Goal: Task Accomplishment & Management: Contribute content

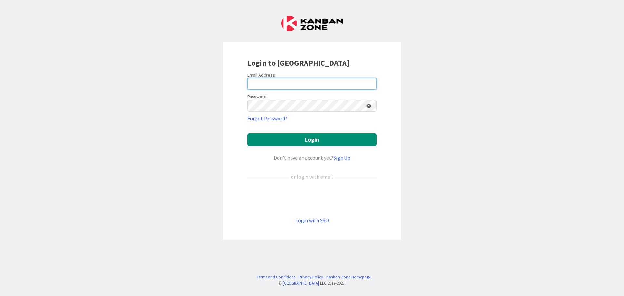
type input "[EMAIL_ADDRESS][DOMAIN_NAME]"
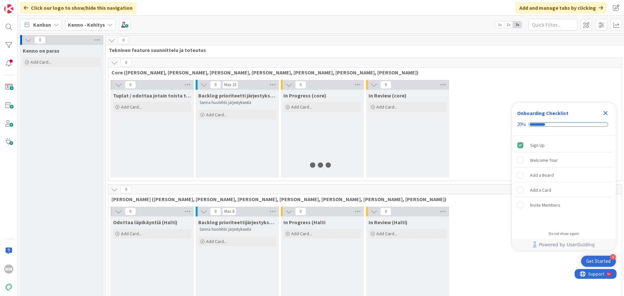
click at [608, 113] on icon "Close Checklist" at bounding box center [605, 113] width 8 height 8
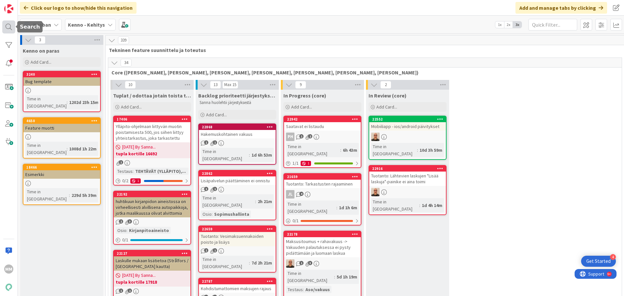
click at [9, 26] on div at bounding box center [8, 26] width 13 height 13
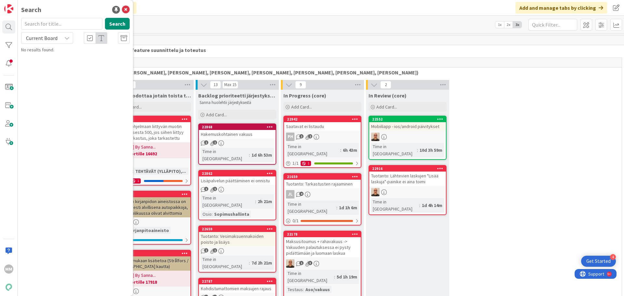
click at [62, 27] on input "text" at bounding box center [61, 24] width 81 height 12
drag, startPoint x: 59, startPoint y: 40, endPoint x: 59, endPoint y: 43, distance: 3.3
click at [58, 36] on div "Current Board" at bounding box center [47, 38] width 52 height 12
click at [60, 63] on span "All Boards" at bounding box center [59, 65] width 68 height 10
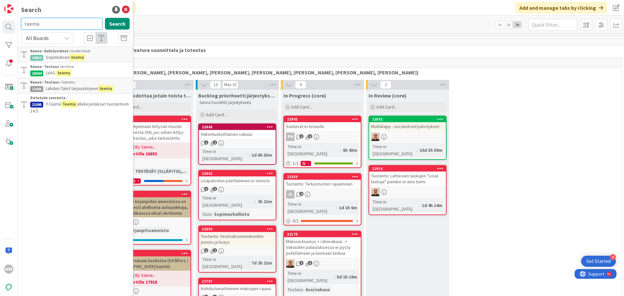
click at [44, 23] on input "teema" at bounding box center [61, 24] width 81 height 12
type input "psoas"
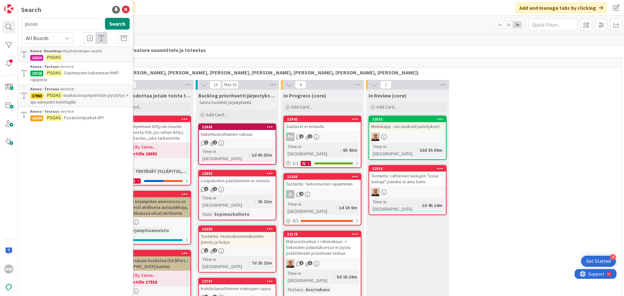
click at [90, 55] on p "PSOAS" at bounding box center [79, 57] width 99 height 7
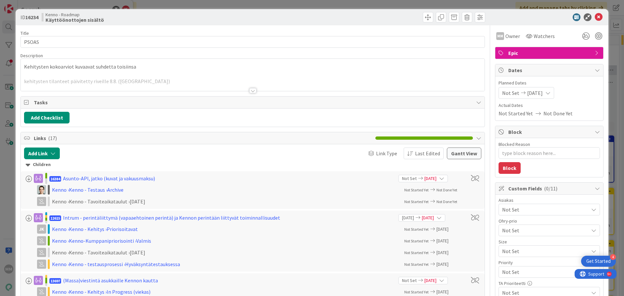
click at [251, 90] on div at bounding box center [252, 90] width 7 height 5
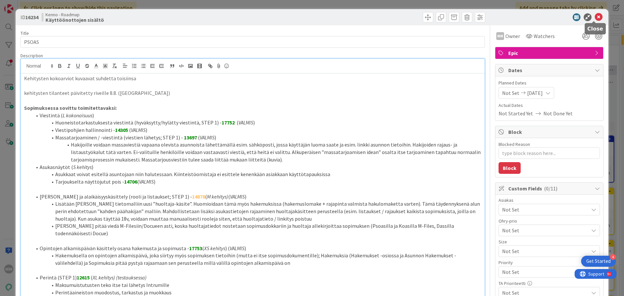
click at [595, 15] on icon at bounding box center [598, 17] width 8 height 8
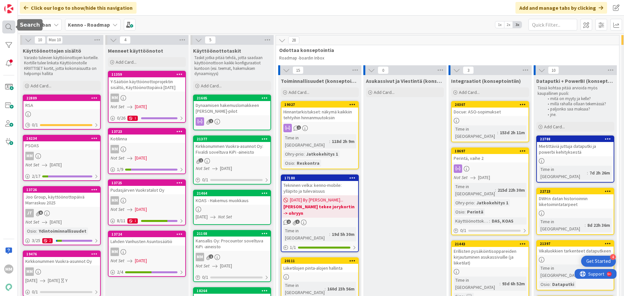
click at [7, 27] on div at bounding box center [8, 26] width 13 height 13
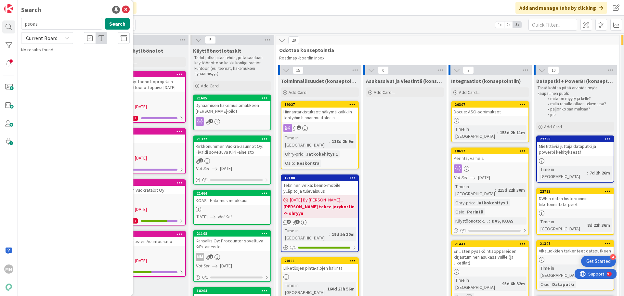
click at [66, 38] on icon at bounding box center [66, 37] width 5 height 5
click at [49, 70] on span "All Boards" at bounding box center [59, 65] width 68 height 10
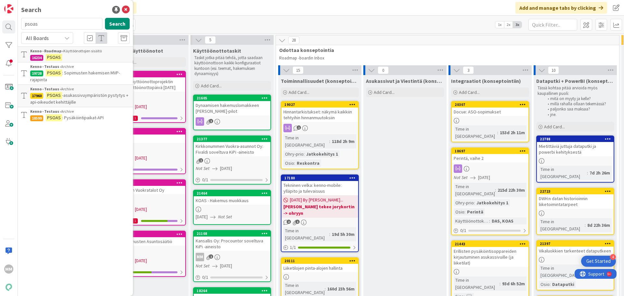
click at [62, 40] on div "All Boards" at bounding box center [47, 38] width 52 height 12
click at [56, 68] on span "All Boards" at bounding box center [59, 65] width 68 height 10
click at [181, 15] on div "Click our logo to show/hide this navigation Add and manage tabs by clicking" at bounding box center [321, 8] width 606 height 16
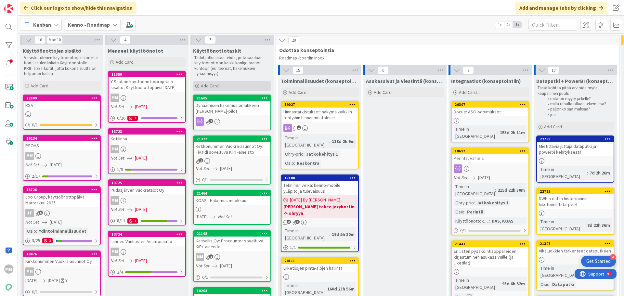
click at [218, 88] on span "Add Card..." at bounding box center [211, 86] width 21 height 6
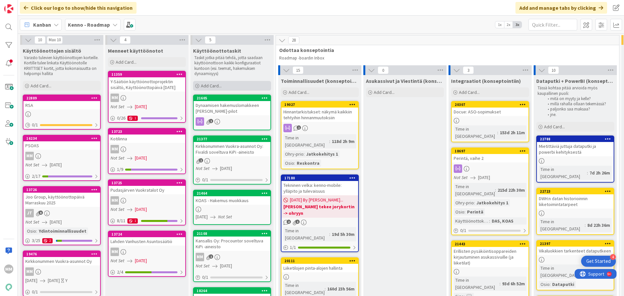
click at [211, 87] on span "Add Card..." at bounding box center [211, 86] width 21 height 6
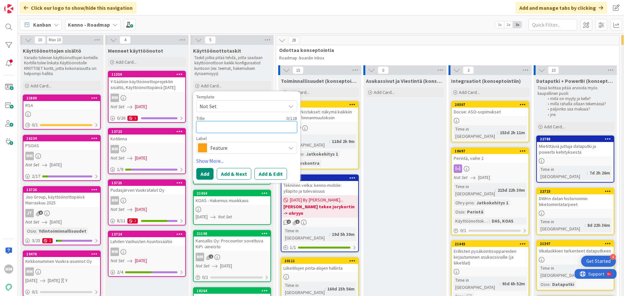
click at [222, 126] on textarea at bounding box center [246, 127] width 101 height 12
type textarea "x"
type textarea "P"
type textarea "x"
type textarea "PS"
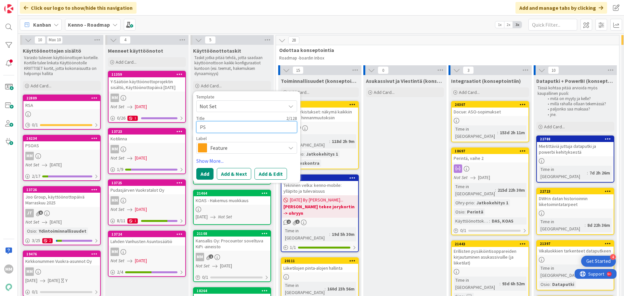
type textarea "x"
type textarea "PSO"
type textarea "x"
type textarea "PSOA"
type textarea "x"
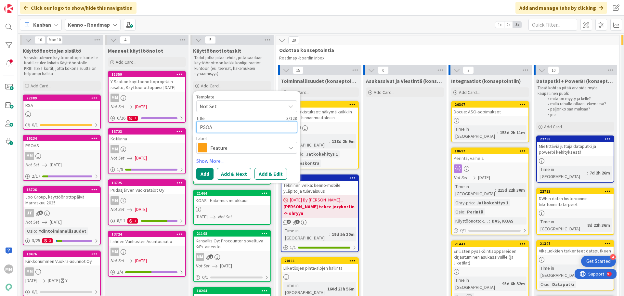
type textarea "PSOAS"
type textarea "x"
type textarea "PSOAS"
type textarea "x"
type textarea "PSOAS -"
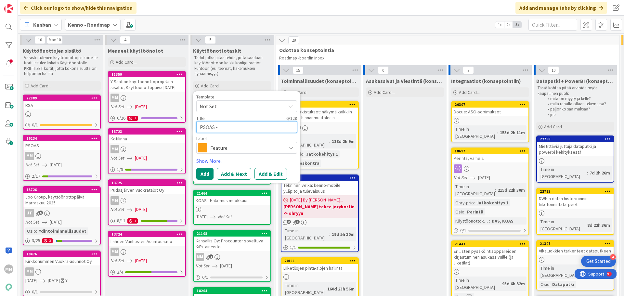
type textarea "x"
type textarea "PSOAS -"
type textarea "x"
type textarea "PSOAS - t"
type textarea "x"
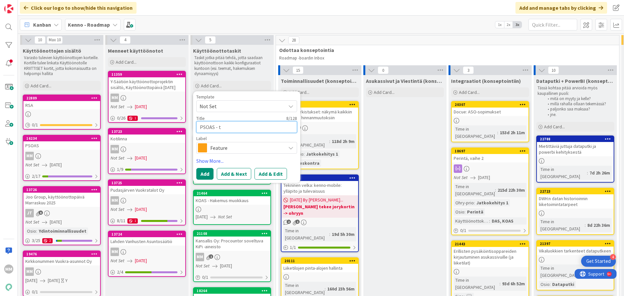
type textarea "PSOAS - te"
type textarea "x"
type textarea "PSOAS - tee"
type textarea "x"
type textarea "PSOAS - teem"
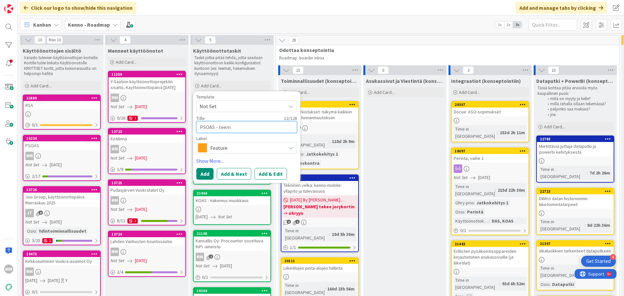
type textarea "x"
type textarea "PSOAS - teemN"
type textarea "x"
type textarea "PSOAS - teemN"
type textarea "x"
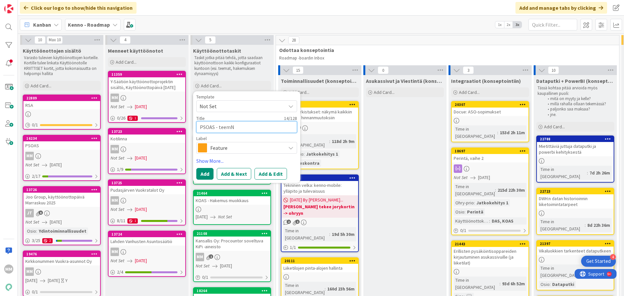
type textarea "PSOAS - teemN"
type textarea "x"
type textarea "PSOAS - teem"
type textarea "x"
type textarea "PSOAS - teema"
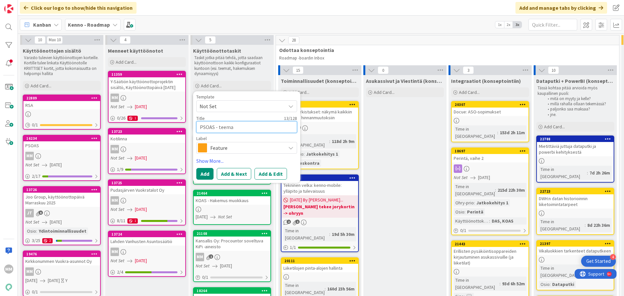
type textarea "x"
type textarea "PSOAS - teeman"
type textarea "x"
type textarea "PSOAS - teeman k"
type textarea "x"
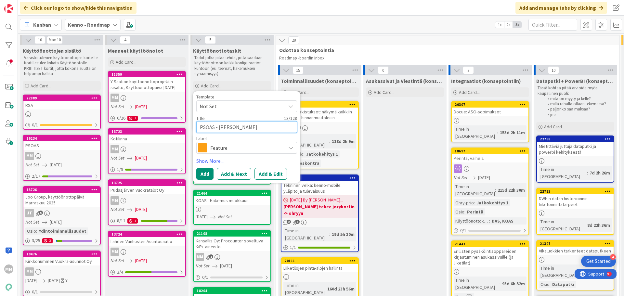
type textarea "PSOAS - teeman kä"
type textarea "x"
type textarea "PSOAS - teeman käy"
type textarea "x"
type textarea "PSOAS - teeman käyt"
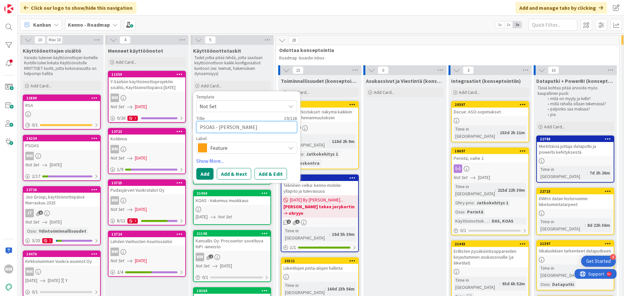
type textarea "x"
type textarea "PSOAS - teeman käytt"
type textarea "x"
type textarea "PSOAS - teeman käyttö"
type textarea "x"
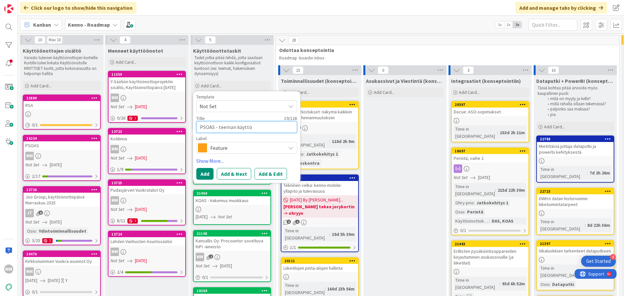
type textarea "PSOAS - teeman käyttöö"
type textarea "x"
type textarea "PSOAS - teeman käyttöön"
type textarea "x"
type textarea "PSOAS - teeman käyttööno"
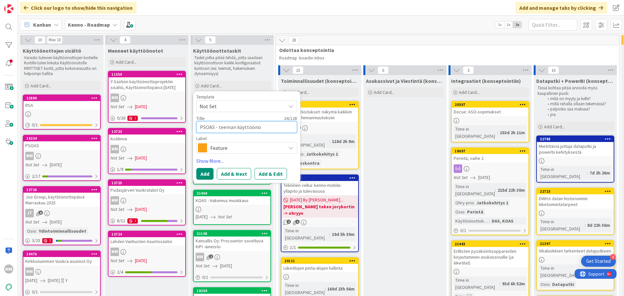
type textarea "x"
type textarea "PSOAS - teeman käyttöönot"
type textarea "x"
type textarea "PSOAS - teeman käyttöönott"
type textarea "x"
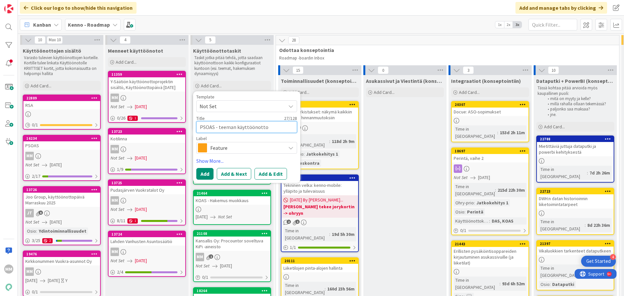
type textarea "PSOAS - teeman käyttöönotto"
click at [256, 148] on span "Feature" at bounding box center [246, 147] width 72 height 9
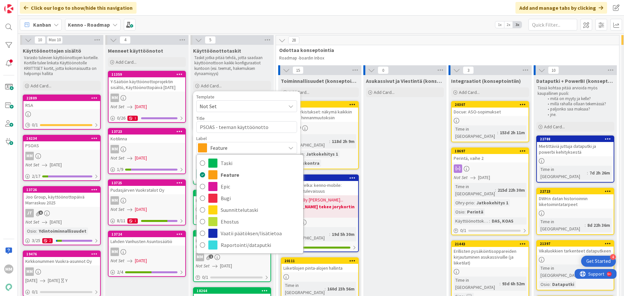
click at [253, 147] on span "Feature" at bounding box center [246, 147] width 72 height 9
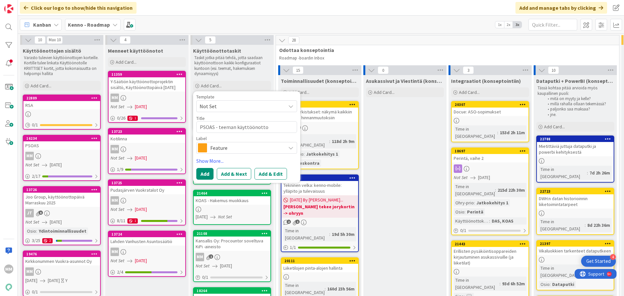
click at [232, 150] on span "Feature" at bounding box center [246, 147] width 72 height 9
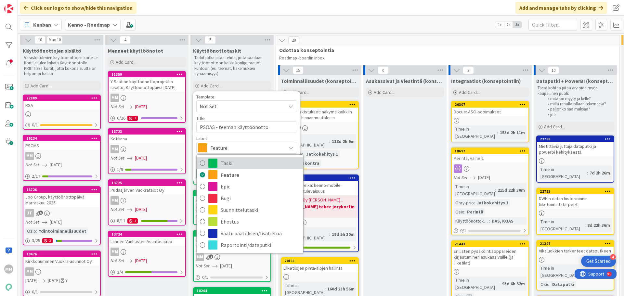
click at [233, 165] on span "Taski" at bounding box center [260, 163] width 79 height 10
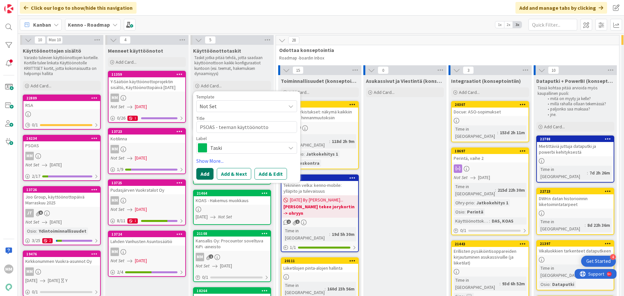
click at [208, 174] on button "Add" at bounding box center [204, 174] width 17 height 12
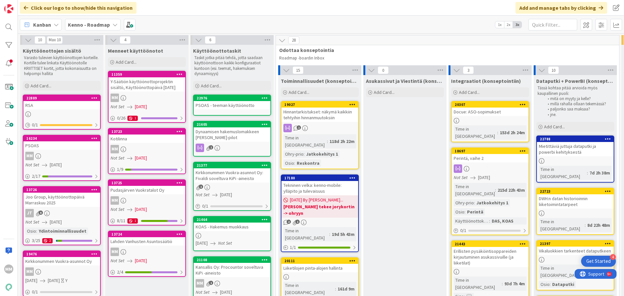
click at [253, 105] on div "PSOAS - teeman käyttöönotto" at bounding box center [232, 105] width 77 height 8
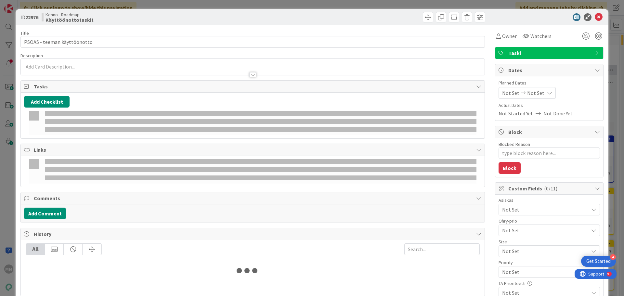
type textarea "x"
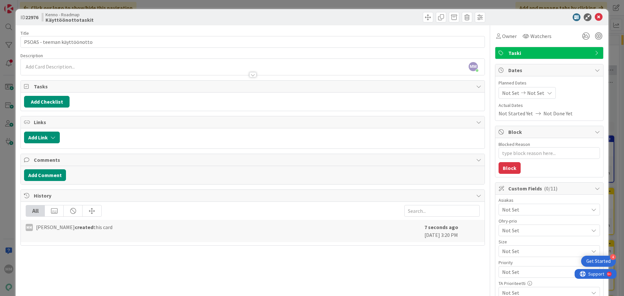
click at [54, 68] on div "MM Minna Määttä just joined" at bounding box center [253, 67] width 464 height 16
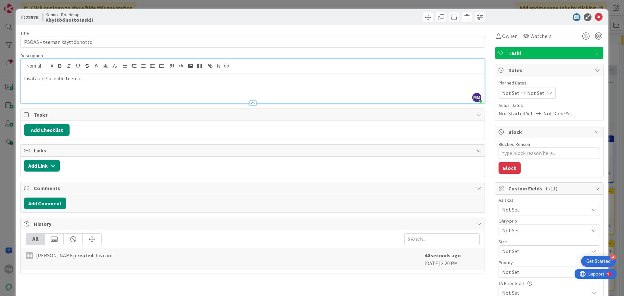
click at [42, 89] on p at bounding box center [252, 85] width 457 height 7
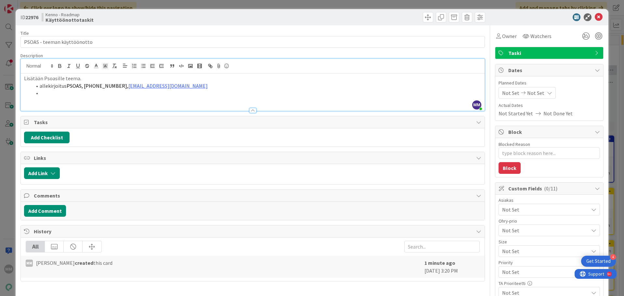
click at [48, 94] on li at bounding box center [256, 92] width 449 height 7
click at [39, 93] on li "asuntotoimisto@psoas.fi" at bounding box center [256, 92] width 449 height 7
click at [183, 87] on li "allekirjoitus PSOAS, +358 8 317 3110, asuntotoimisto@psoas.fi" at bounding box center [256, 85] width 449 height 7
click at [179, 94] on li "Lähettävä sähköpostiosoite: asuntotoimisto@psoas.fi" at bounding box center [256, 92] width 449 height 7
click at [106, 98] on p at bounding box center [252, 100] width 457 height 7
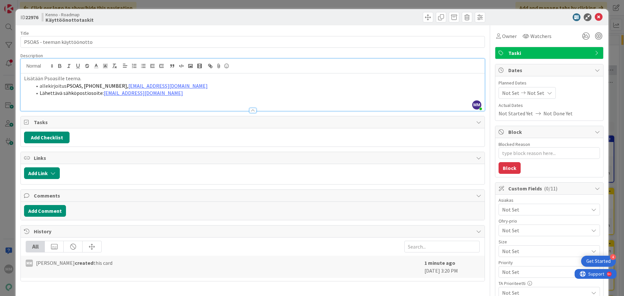
click at [83, 78] on p "Lisätään Psoasille teema." at bounding box center [252, 78] width 457 height 7
click at [176, 97] on p at bounding box center [252, 100] width 457 height 7
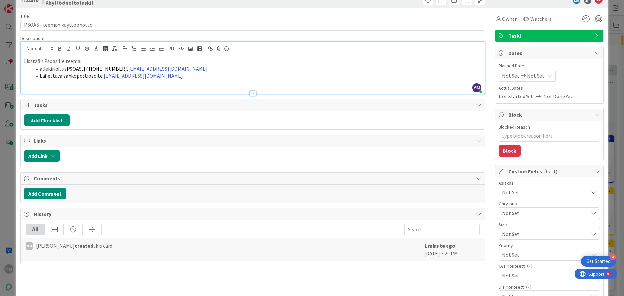
scroll to position [17, 0]
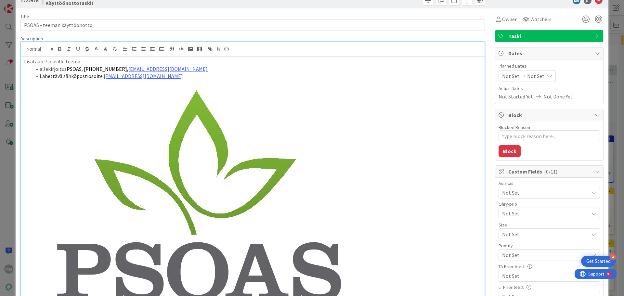
click at [335, 189] on img at bounding box center [199, 204] width 319 height 248
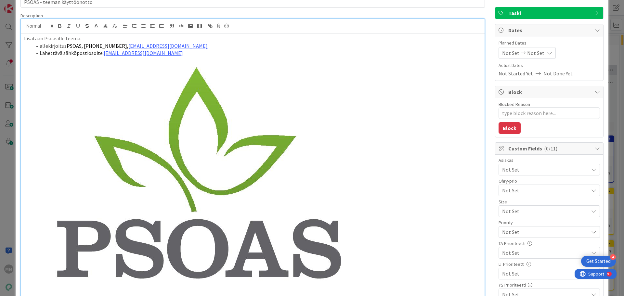
scroll to position [147, 0]
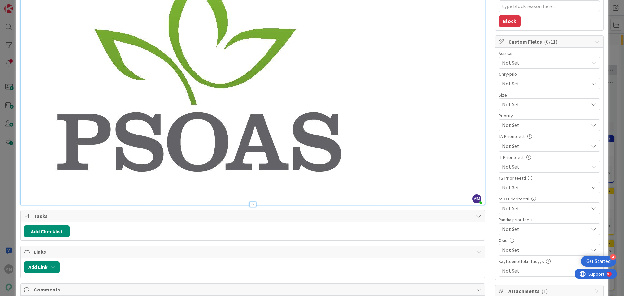
click at [279, 156] on img at bounding box center [199, 74] width 319 height 248
click at [156, 119] on img at bounding box center [199, 74] width 319 height 248
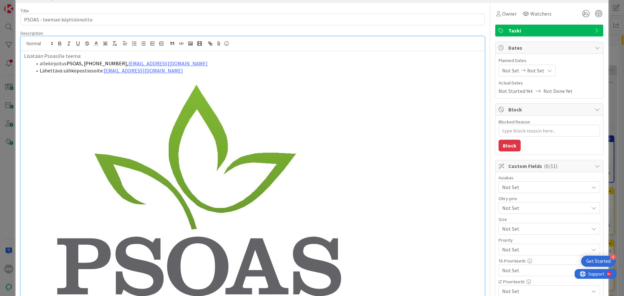
scroll to position [17, 0]
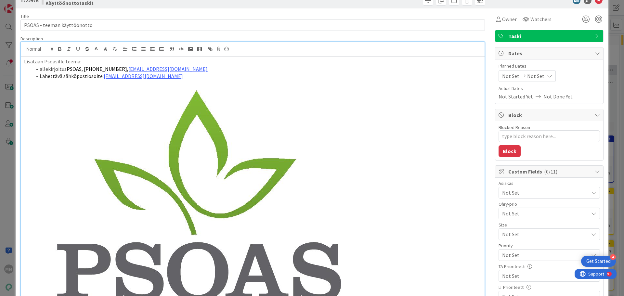
click at [161, 197] on img at bounding box center [199, 204] width 319 height 248
click at [164, 195] on img at bounding box center [199, 204] width 319 height 248
click at [158, 198] on img at bounding box center [199, 204] width 319 height 248
click at [157, 196] on img at bounding box center [199, 204] width 319 height 248
click at [156, 195] on img at bounding box center [199, 204] width 319 height 248
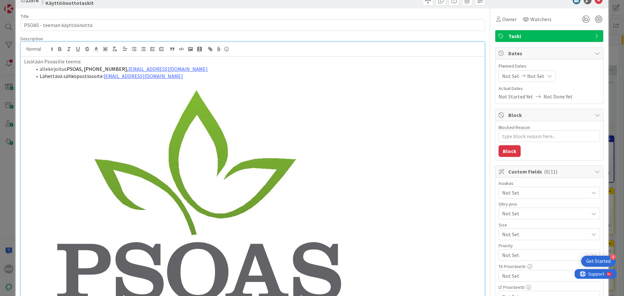
click at [226, 204] on img at bounding box center [199, 204] width 319 height 248
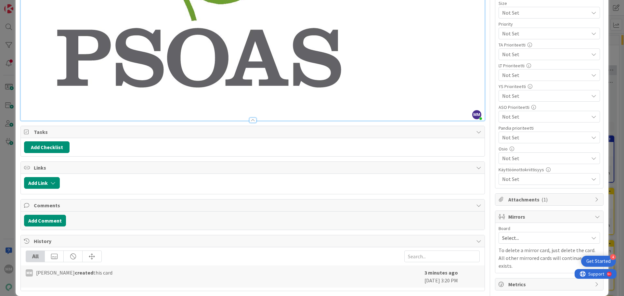
scroll to position [248, 0]
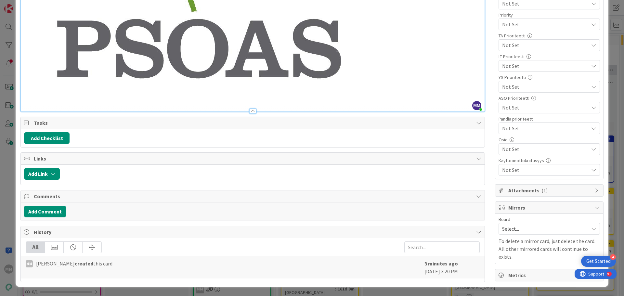
click at [341, 105] on div at bounding box center [253, 108] width 464 height 7
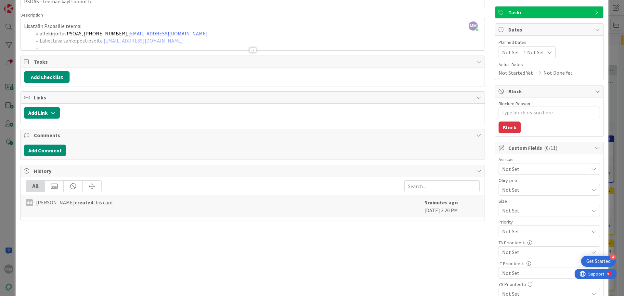
scroll to position [0, 0]
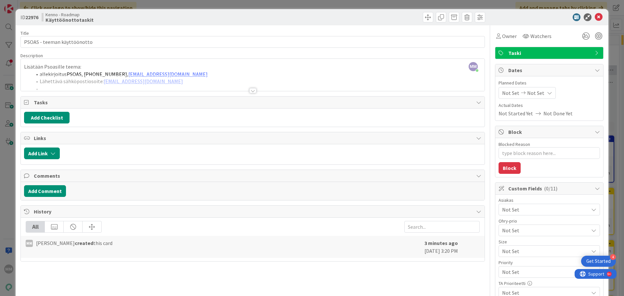
click at [249, 91] on div at bounding box center [252, 90] width 7 height 5
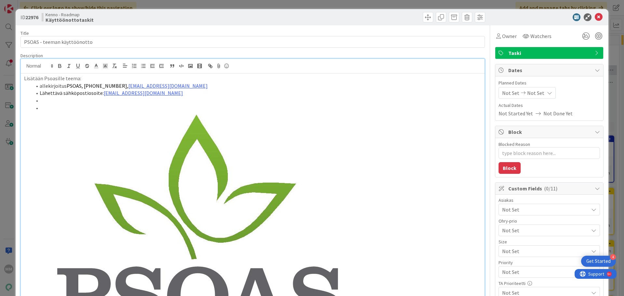
click at [227, 86] on li "allekirjoitus PSOAS, +358 8 317 3110, asuntotoimisto@psoas.fi" at bounding box center [256, 85] width 449 height 7
click at [179, 97] on li at bounding box center [256, 100] width 449 height 7
click at [73, 100] on li at bounding box center [256, 100] width 449 height 7
click at [317, 96] on li "Lähettävä sähköpostiosoite: asuntotoimisto@psoas.fi" at bounding box center [256, 92] width 449 height 7
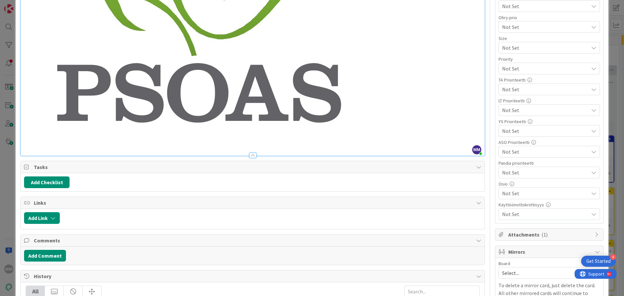
scroll to position [248, 0]
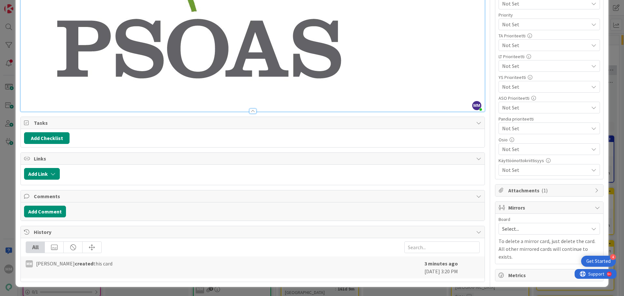
click at [343, 272] on div "MM Minna Määttä created this card" at bounding box center [223, 268] width 395 height 16
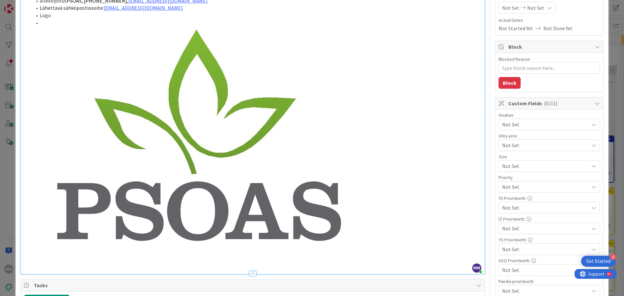
scroll to position [0, 0]
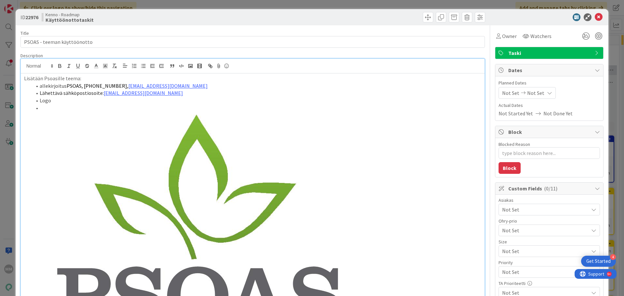
click at [45, 109] on img at bounding box center [199, 228] width 319 height 248
click at [40, 108] on img at bounding box center [199, 228] width 319 height 248
click at [38, 107] on li at bounding box center [256, 228] width 449 height 248
click at [49, 107] on img at bounding box center [199, 228] width 319 height 248
click at [165, 95] on li "Lähettävä sähköpostiosoite: asuntotoimisto@psoas.fi" at bounding box center [256, 92] width 449 height 7
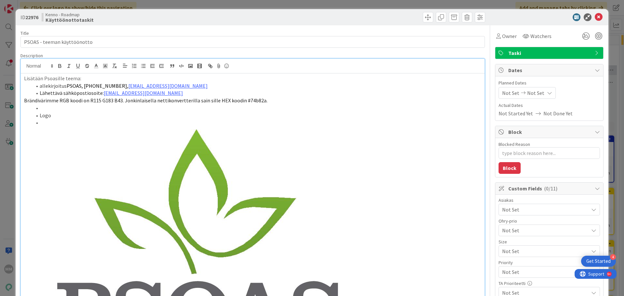
click at [23, 100] on div "Lisätään Psoasille teema: allekirjoitus PSOAS, +358 8 317 3110, asuntotoimisto@…" at bounding box center [253, 223] width 464 height 300
click at [52, 108] on li at bounding box center [256, 107] width 449 height 7
click at [45, 126] on img at bounding box center [199, 243] width 319 height 248
click at [43, 121] on img at bounding box center [199, 243] width 319 height 248
click at [40, 120] on span at bounding box center [40, 122] width 0 height 7
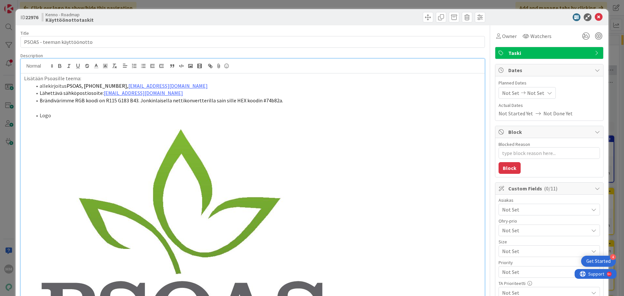
scroll to position [71, 0]
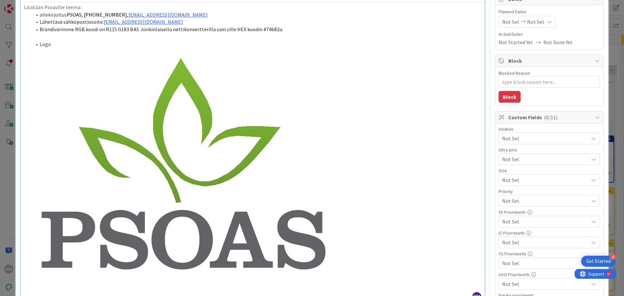
click at [161, 42] on li "Logo" at bounding box center [256, 44] width 449 height 7
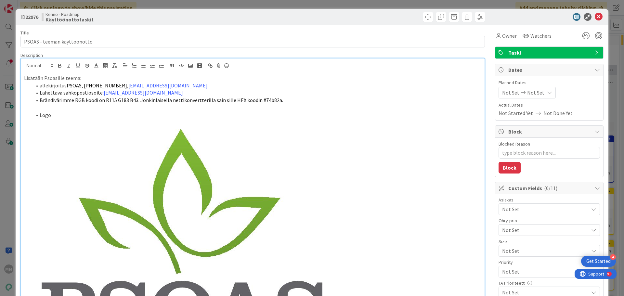
scroll to position [0, 0]
click at [39, 105] on p at bounding box center [252, 107] width 457 height 7
click at [286, 101] on li "Brändivärimme RGB koodi on R115 G183 B43. Jonkinlaisella nettikonvertterilla sa…" at bounding box center [256, 100] width 449 height 7
drag, startPoint x: 73, startPoint y: 101, endPoint x: 64, endPoint y: 100, distance: 9.5
click at [64, 100] on span "Brändivärimme RGB koodi on R115 G183 B43. Jonkinlaisella nettikonvertterilla sa…" at bounding box center [161, 100] width 243 height 6
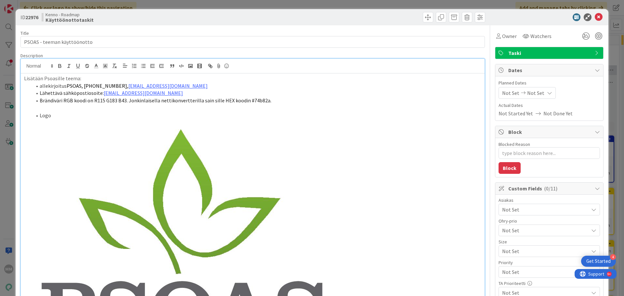
click at [127, 100] on span "Brändiväri RGB koodi on R115 G183 B43. Jonkinlaisella nettikonvertterilla sain …" at bounding box center [156, 100] width 232 height 6
click at [125, 101] on span "Brändiväri RGB koodi on R115 G183 B43. Jonkinlaisella nettikonvertterilla sain …" at bounding box center [156, 100] width 232 height 6
drag, startPoint x: 219, startPoint y: 100, endPoint x: 127, endPoint y: 100, distance: 91.9
click at [127, 100] on span "Brändiväri RGB koodi on R115 G183 B43. Jonkinlaisella nettikonvertterilla sain …" at bounding box center [156, 100] width 232 height 6
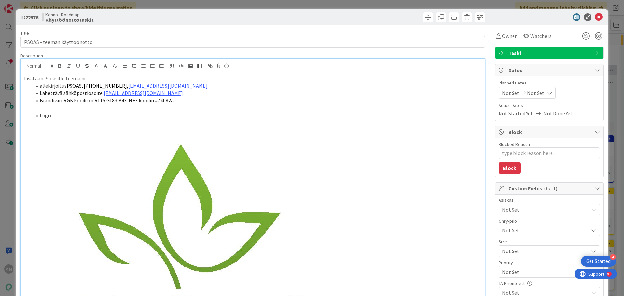
type textarea "x"
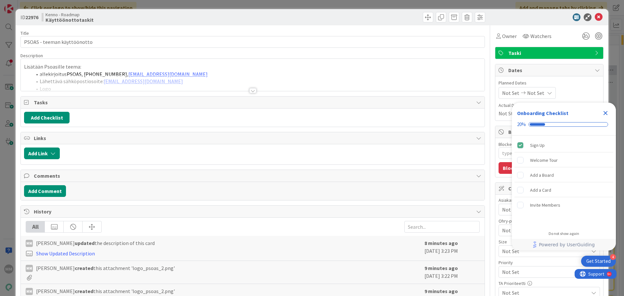
click at [608, 112] on icon "Close Checklist" at bounding box center [605, 113] width 8 height 8
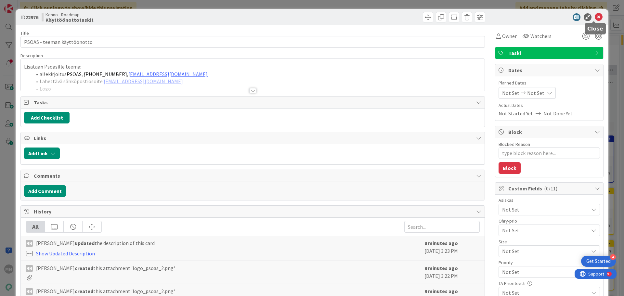
click at [594, 20] on icon at bounding box center [598, 17] width 8 height 8
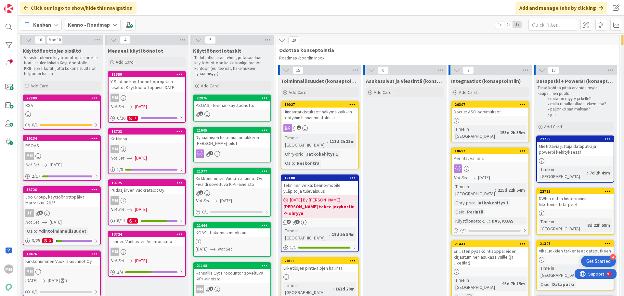
click at [229, 110] on link "22976 PSOAS - teeman käyttöönotto 1" at bounding box center [232, 108] width 78 height 27
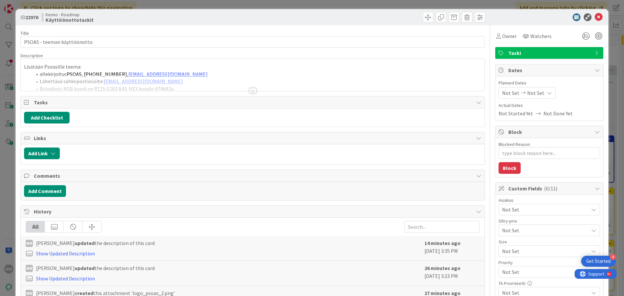
click at [252, 90] on div at bounding box center [252, 90] width 7 height 5
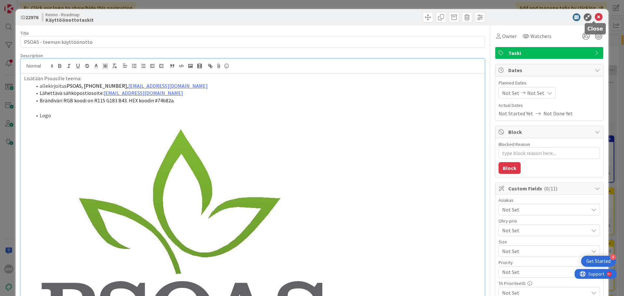
click at [594, 18] on icon at bounding box center [598, 17] width 8 height 8
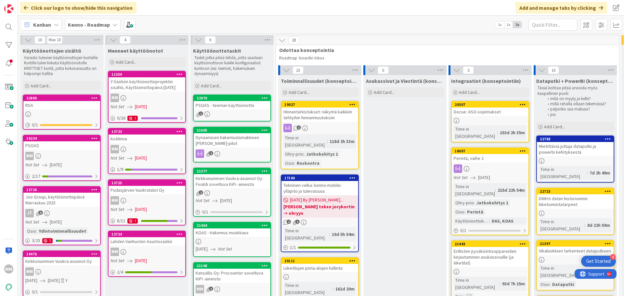
click at [237, 109] on div "PSOAS - teeman käyttöönotto" at bounding box center [232, 105] width 77 height 8
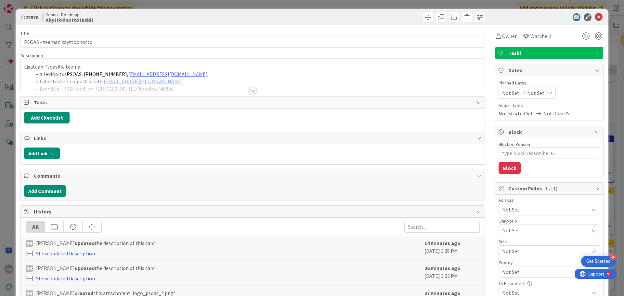
click at [251, 90] on div at bounding box center [252, 90] width 7 height 5
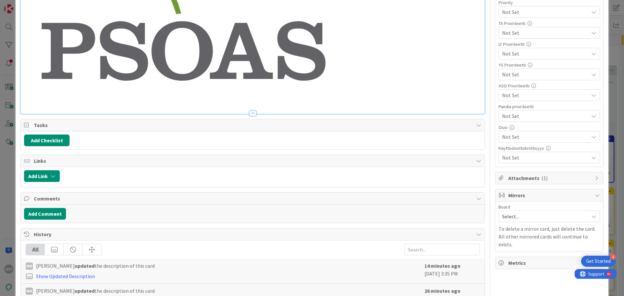
scroll to position [292, 0]
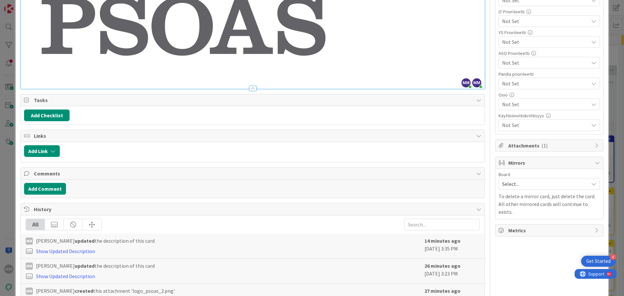
scroll to position [126, 0]
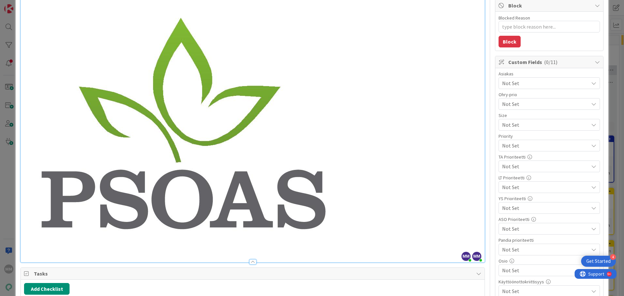
type textarea "x"
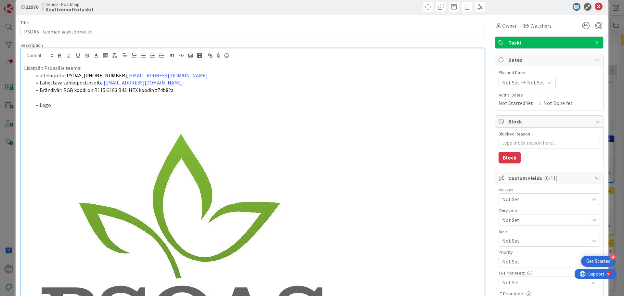
scroll to position [0, 0]
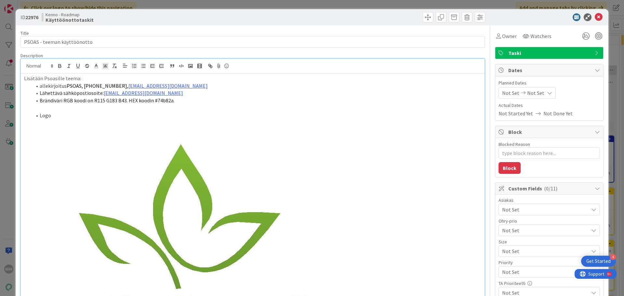
click at [80, 79] on p "Lisätään Psoasille teema:" at bounding box center [252, 78] width 457 height 7
type textarea "x"
click at [594, 18] on icon at bounding box center [598, 17] width 8 height 8
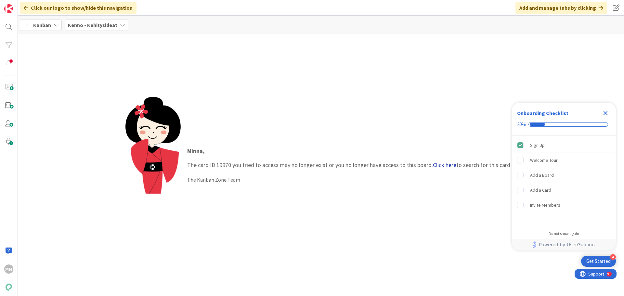
click at [439, 164] on link "Click here" at bounding box center [444, 164] width 23 height 7
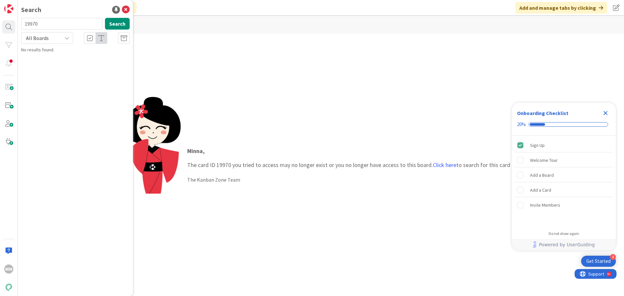
click at [63, 38] on div "All Boards" at bounding box center [47, 38] width 52 height 12
click at [57, 57] on span "All Boards" at bounding box center [59, 53] width 68 height 10
click at [113, 22] on button "Search" at bounding box center [117, 24] width 25 height 12
click at [126, 6] on icon at bounding box center [126, 10] width 8 height 8
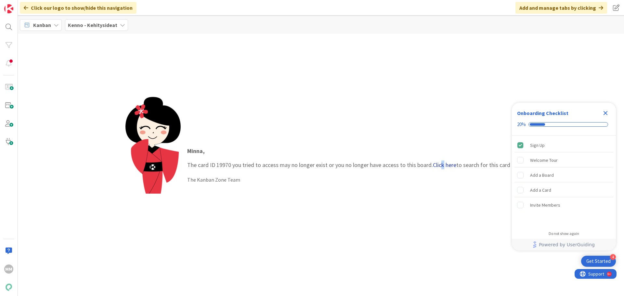
click at [442, 164] on link "Click here" at bounding box center [444, 164] width 23 height 7
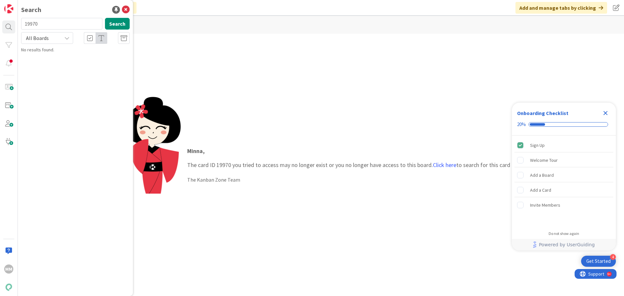
click at [608, 117] on icon "Close Checklist" at bounding box center [605, 113] width 8 height 8
click at [441, 165] on link "Click here" at bounding box center [444, 164] width 23 height 7
click at [444, 165] on link "Click here" at bounding box center [444, 164] width 23 height 7
click at [117, 24] on button "Search" at bounding box center [117, 24] width 25 height 12
click at [68, 37] on icon at bounding box center [66, 37] width 5 height 5
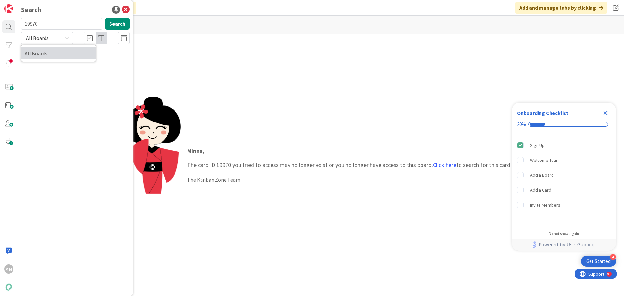
click at [59, 54] on span "All Boards" at bounding box center [59, 53] width 68 height 10
click at [59, 18] on div "Search 19970 Search All Boards All Boards No results found." at bounding box center [75, 148] width 115 height 296
click at [60, 23] on input "19970" at bounding box center [61, 24] width 81 height 12
click at [60, 24] on input "19970" at bounding box center [61, 24] width 81 height 12
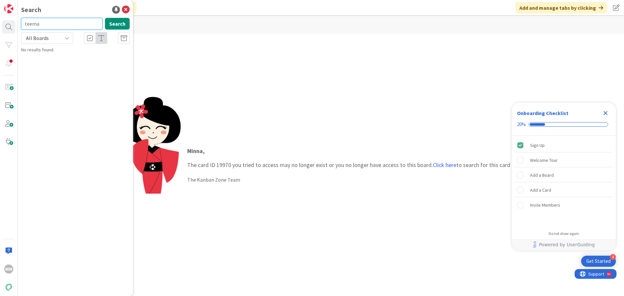
type input "teema"
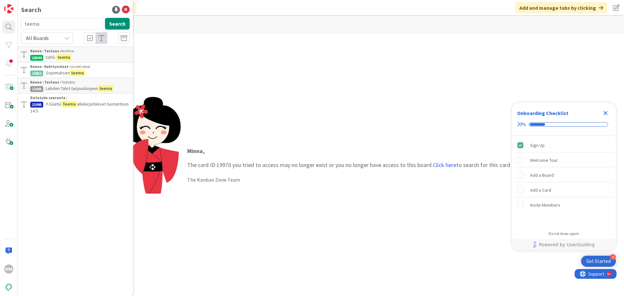
click at [82, 57] on p "LVAS- teema" at bounding box center [79, 57] width 99 height 7
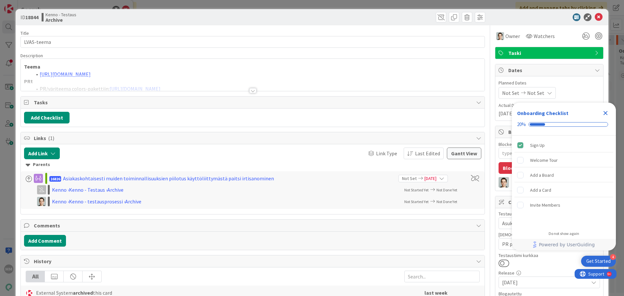
click at [606, 114] on icon "Close Checklist" at bounding box center [605, 113] width 4 height 4
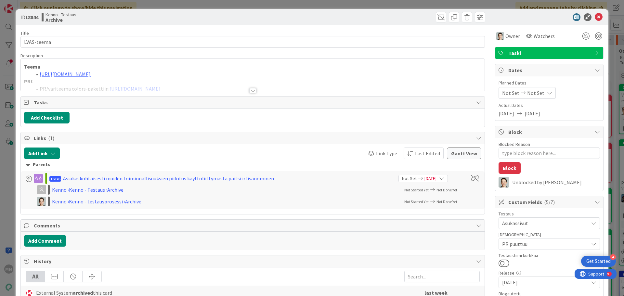
type textarea "x"
click at [595, 16] on icon at bounding box center [598, 17] width 8 height 8
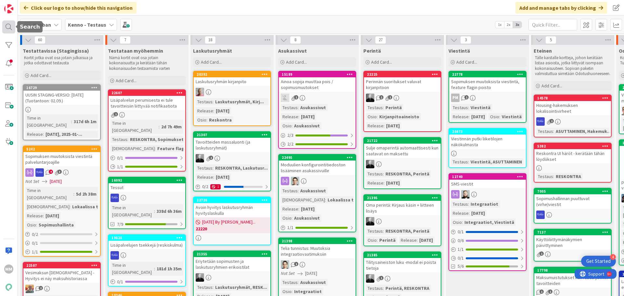
click at [7, 27] on div at bounding box center [8, 26] width 13 height 13
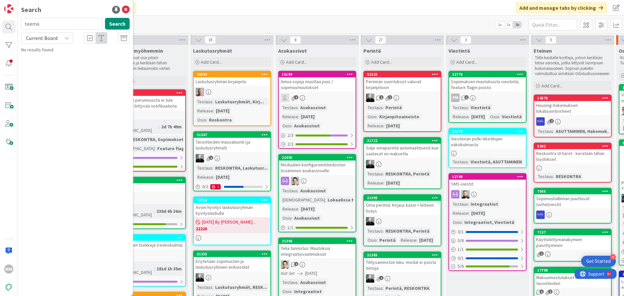
click at [48, 24] on input "teema" at bounding box center [61, 24] width 81 height 12
click at [106, 23] on button "Search" at bounding box center [117, 24] width 25 height 12
click at [64, 37] on icon at bounding box center [66, 37] width 5 height 5
click at [67, 69] on span "All Boards" at bounding box center [59, 65] width 68 height 10
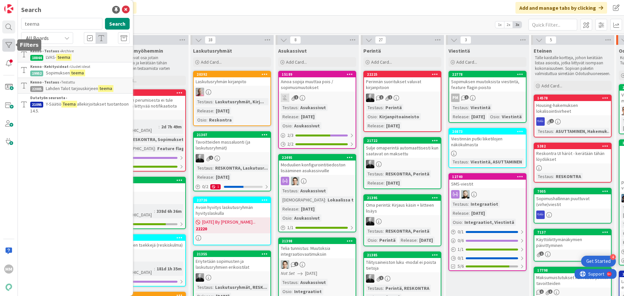
click at [10, 43] on div at bounding box center [8, 45] width 13 height 13
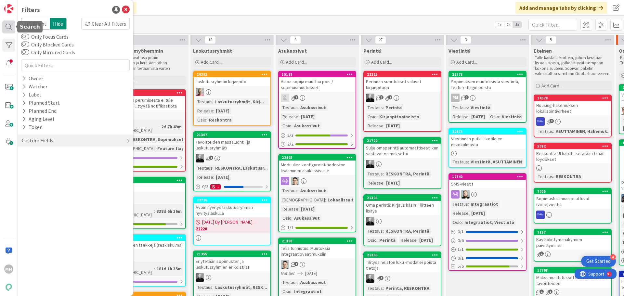
click at [12, 30] on div at bounding box center [8, 26] width 13 height 13
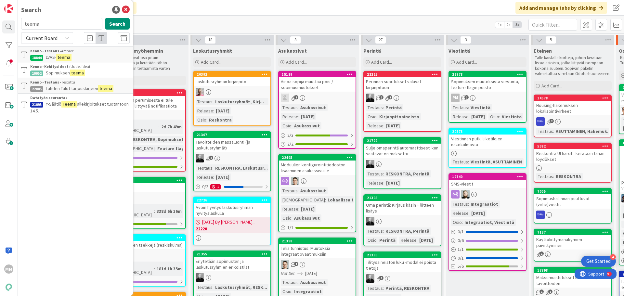
click at [75, 25] on input "teema" at bounding box center [61, 24] width 81 height 12
click at [6, 30] on div at bounding box center [8, 26] width 13 height 13
click at [9, 37] on div "MM" at bounding box center [9, 148] width 18 height 296
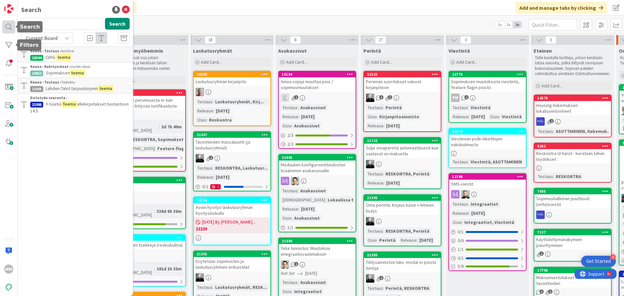
click at [10, 23] on div at bounding box center [8, 26] width 13 height 13
click at [50, 25] on input "teema" at bounding box center [61, 24] width 81 height 12
click at [126, 8] on icon at bounding box center [126, 10] width 8 height 8
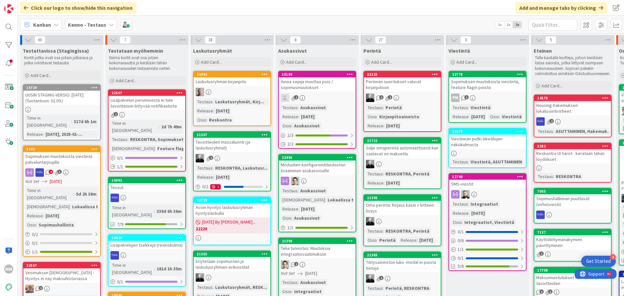
click at [29, 6] on div "Click our logo to show/hide this navigation" at bounding box center [78, 8] width 117 height 12
click at [11, 9] on img at bounding box center [8, 8] width 9 height 9
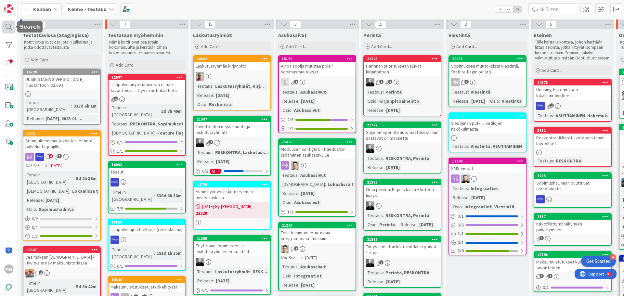
click at [10, 27] on div at bounding box center [8, 26] width 13 height 13
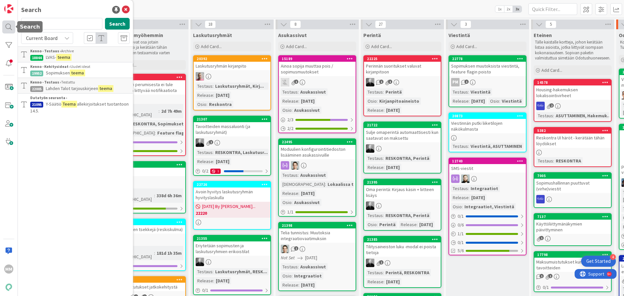
click at [10, 27] on div at bounding box center [8, 26] width 13 height 13
click at [10, 45] on div at bounding box center [8, 45] width 13 height 13
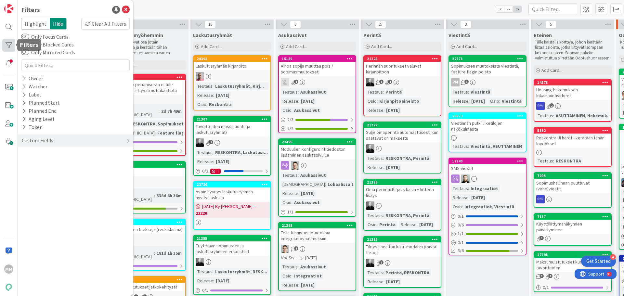
click at [10, 45] on div at bounding box center [8, 45] width 13 height 13
click at [13, 8] on img at bounding box center [8, 8] width 9 height 9
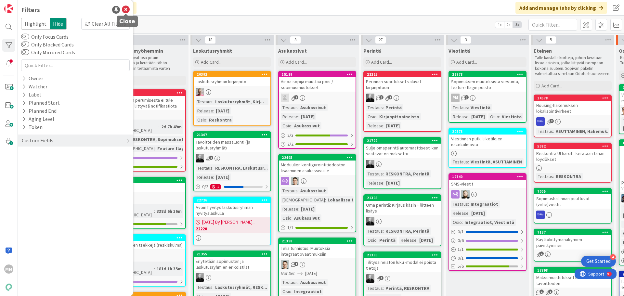
click at [127, 8] on icon at bounding box center [126, 10] width 8 height 8
